Goal: Task Accomplishment & Management: Use online tool/utility

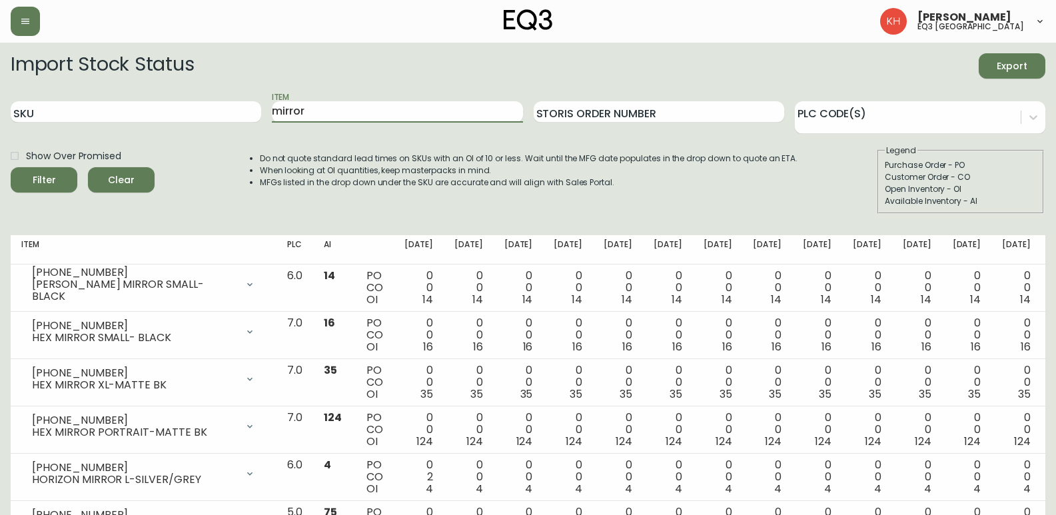
scroll to position [1056, 0]
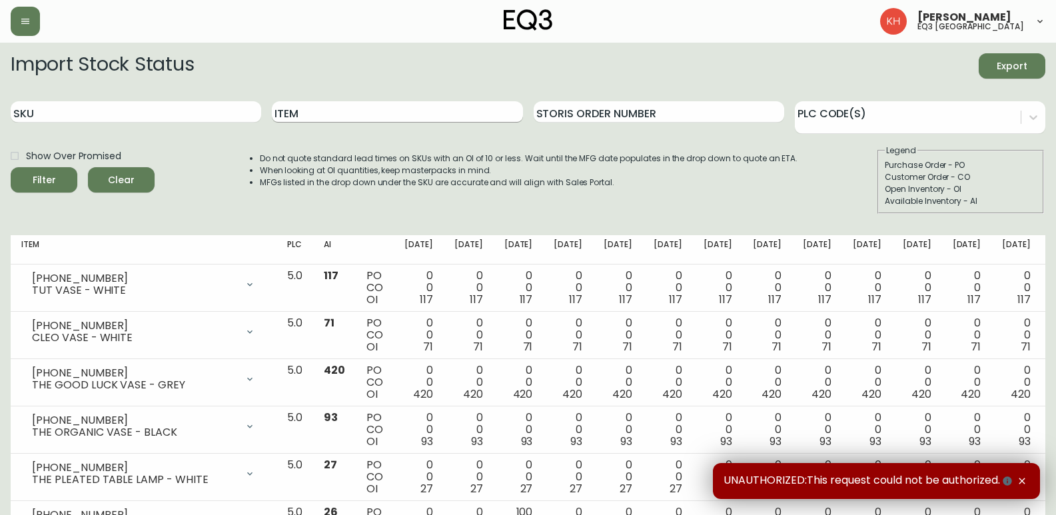
click at [386, 110] on input "Item" at bounding box center [397, 111] width 251 height 21
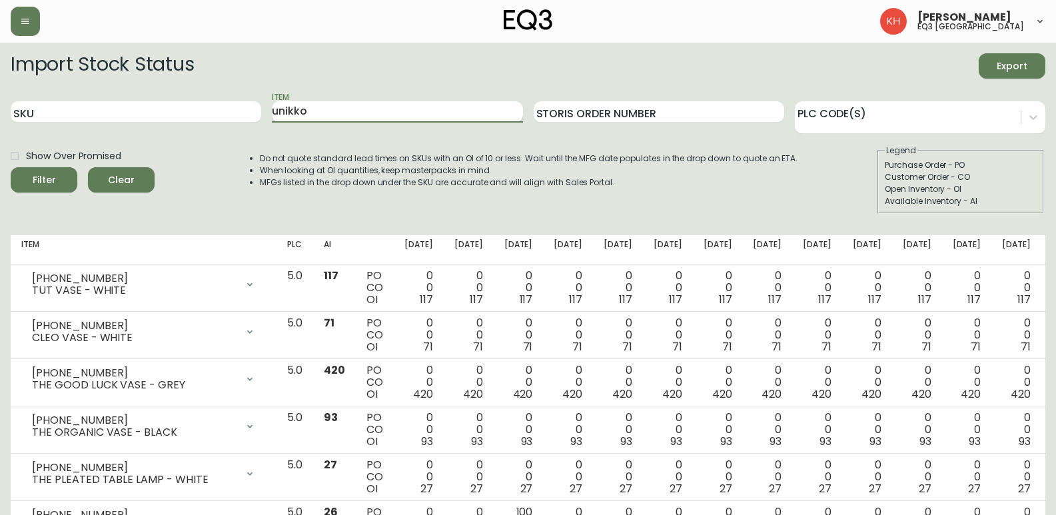
click at [11, 167] on button "Filter" at bounding box center [44, 179] width 67 height 25
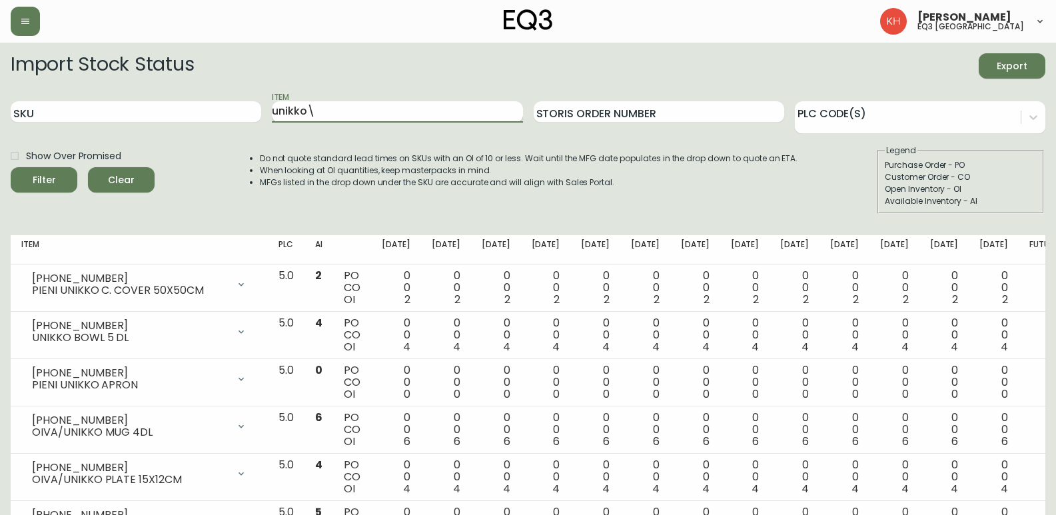
type input "unikko"
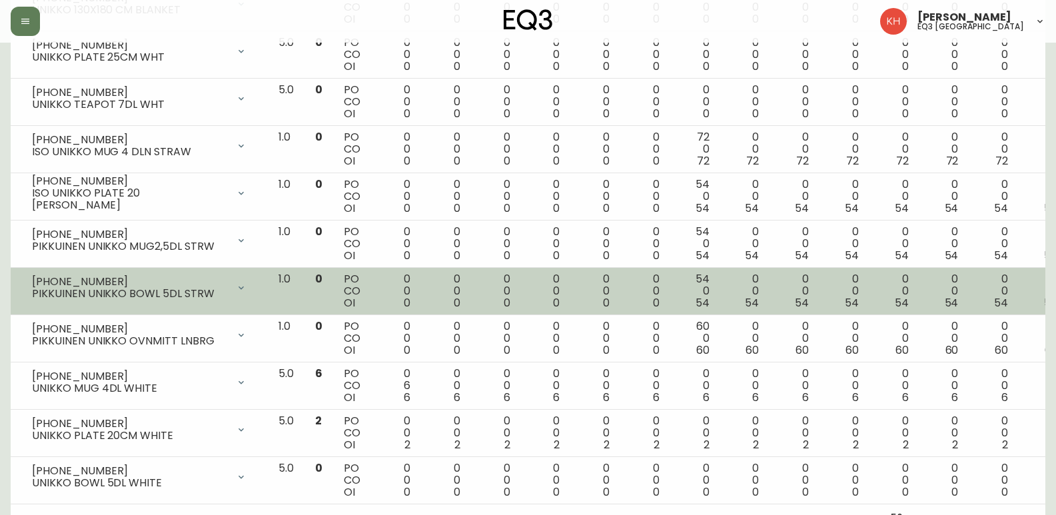
scroll to position [630, 0]
